Goal: Use online tool/utility: Utilize a website feature to perform a specific function

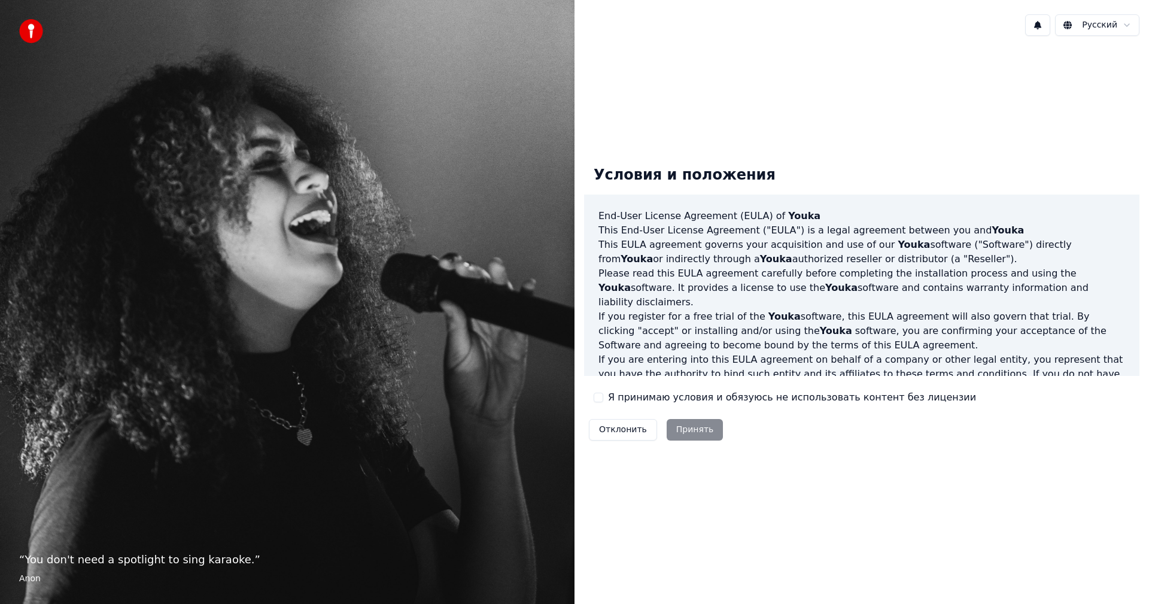
click at [599, 397] on button "Я принимаю условия и обязуюсь не использовать контент без лицензии" at bounding box center [599, 398] width 10 height 10
click at [686, 425] on button "Принять" at bounding box center [695, 430] width 57 height 22
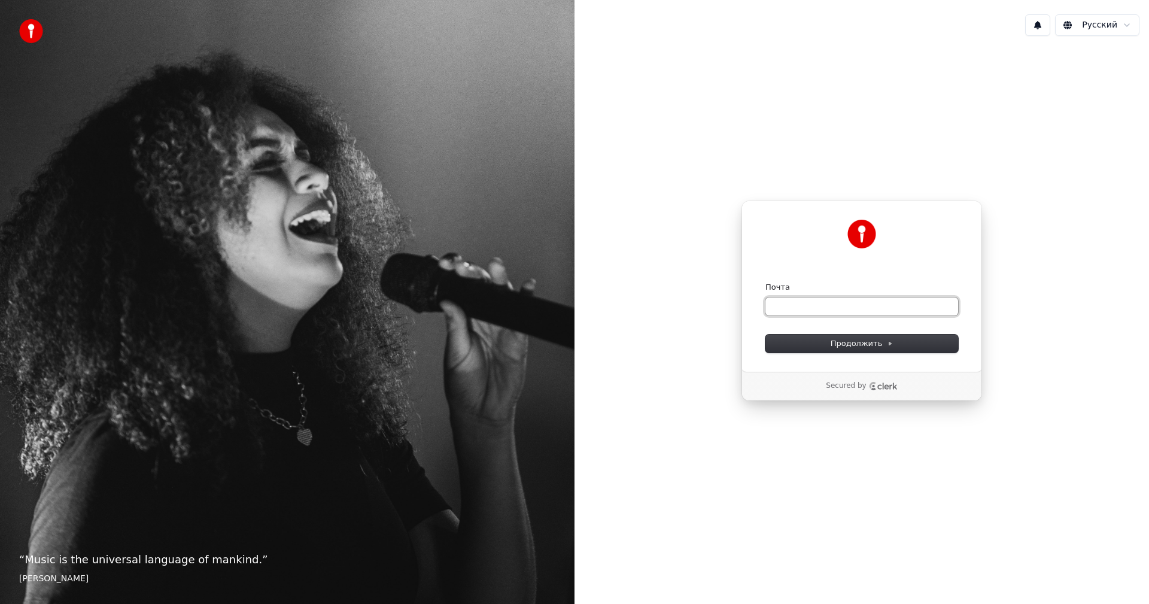
click at [782, 311] on input "Почта" at bounding box center [862, 306] width 193 height 18
click at [843, 336] on button "Продолжить" at bounding box center [862, 344] width 193 height 18
type input "**********"
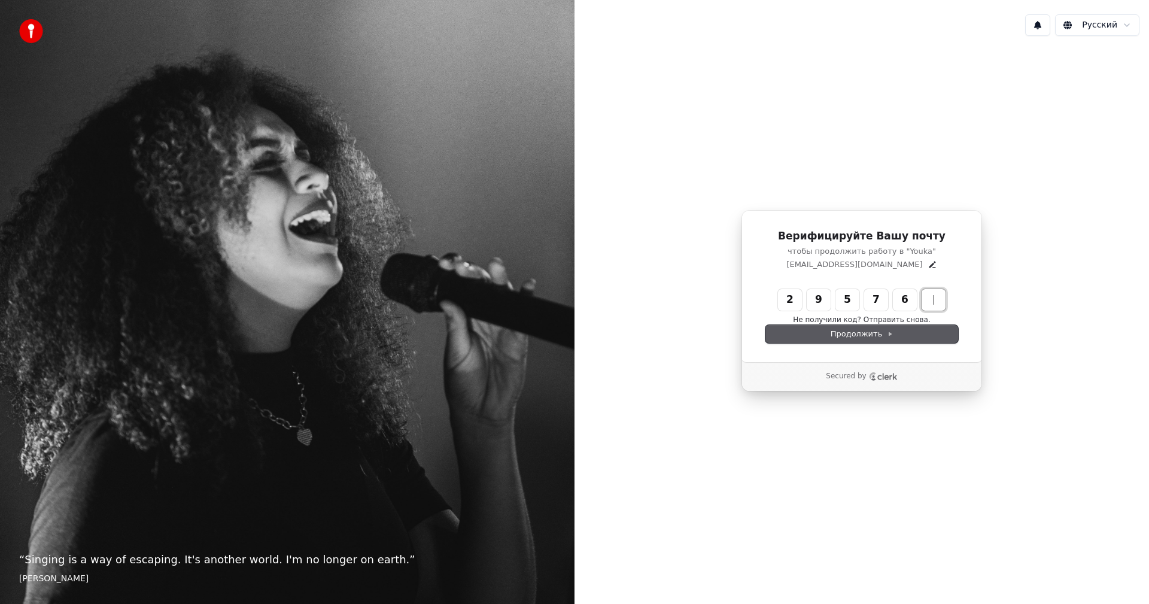
type input "******"
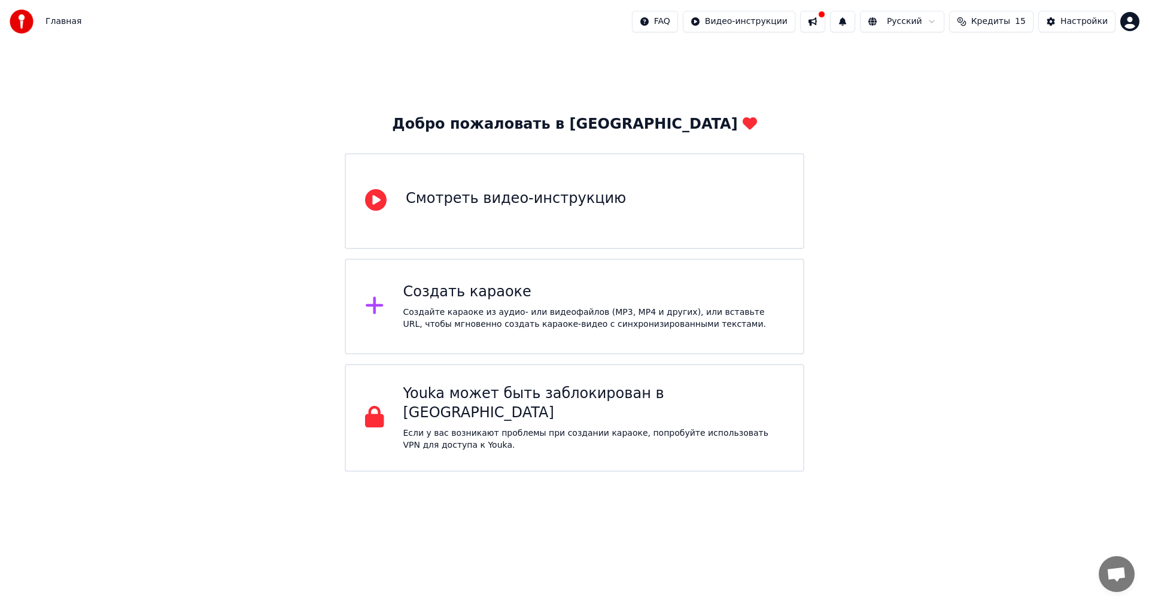
click at [599, 318] on div "Создайте караоке из аудио- или видеофайлов (MP3, MP4 и других), или вставьте UR…" at bounding box center [593, 318] width 381 height 24
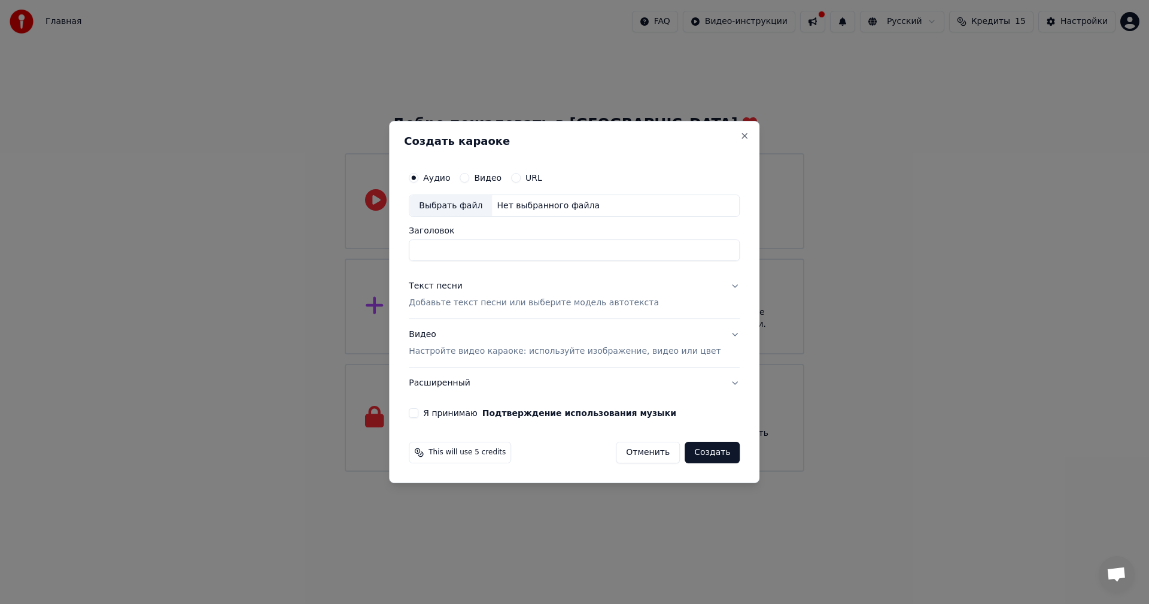
click at [734, 132] on div "Создать караоке Аудио Видео URL Выбрать файл Нет выбранного файла Заголовок Тек…" at bounding box center [574, 302] width 371 height 363
click at [740, 131] on button "Close" at bounding box center [745, 136] width 10 height 10
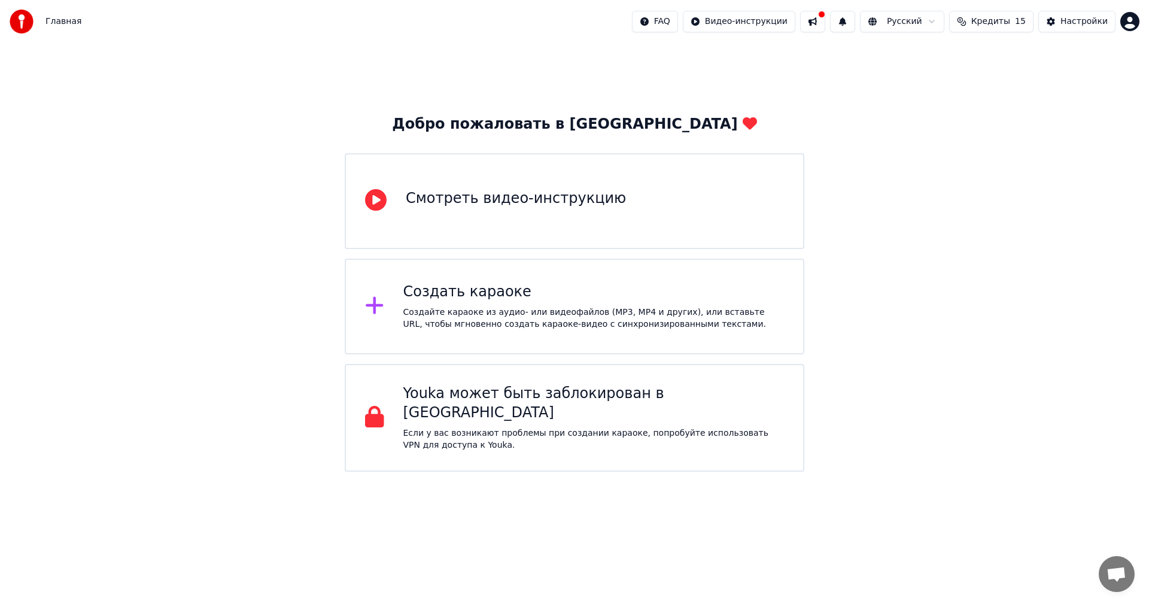
click at [601, 304] on div "Создать караоке Создайте караоке из аудио- или видеофайлов (MP3, MP4 и других),…" at bounding box center [593, 307] width 381 height 48
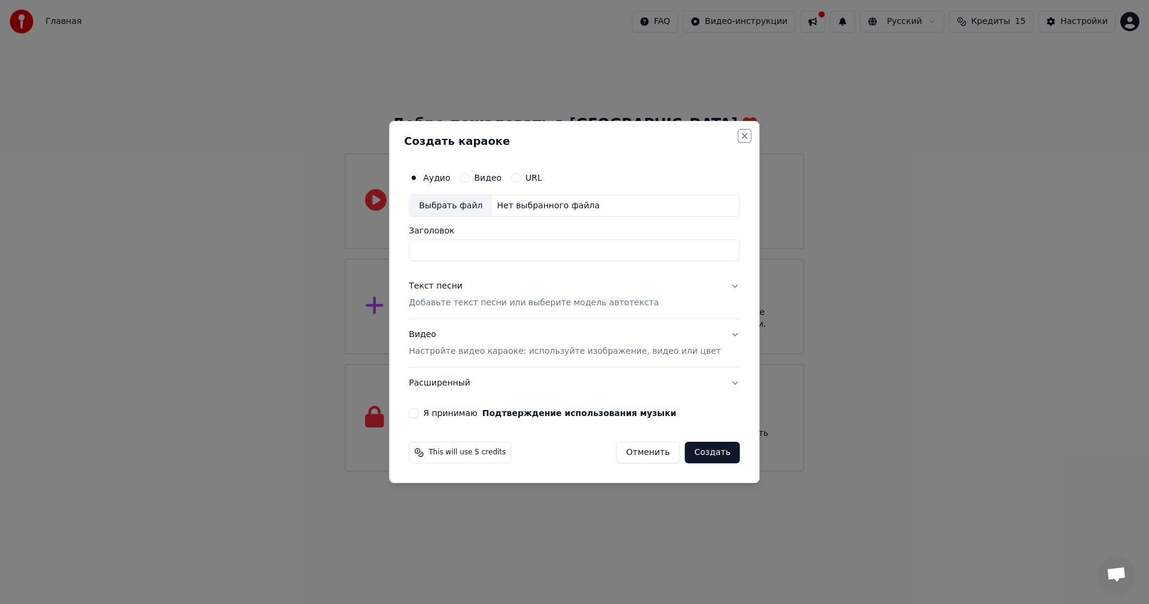
click at [740, 134] on button "Close" at bounding box center [745, 136] width 10 height 10
